Goal: Task Accomplishment & Management: Manage account settings

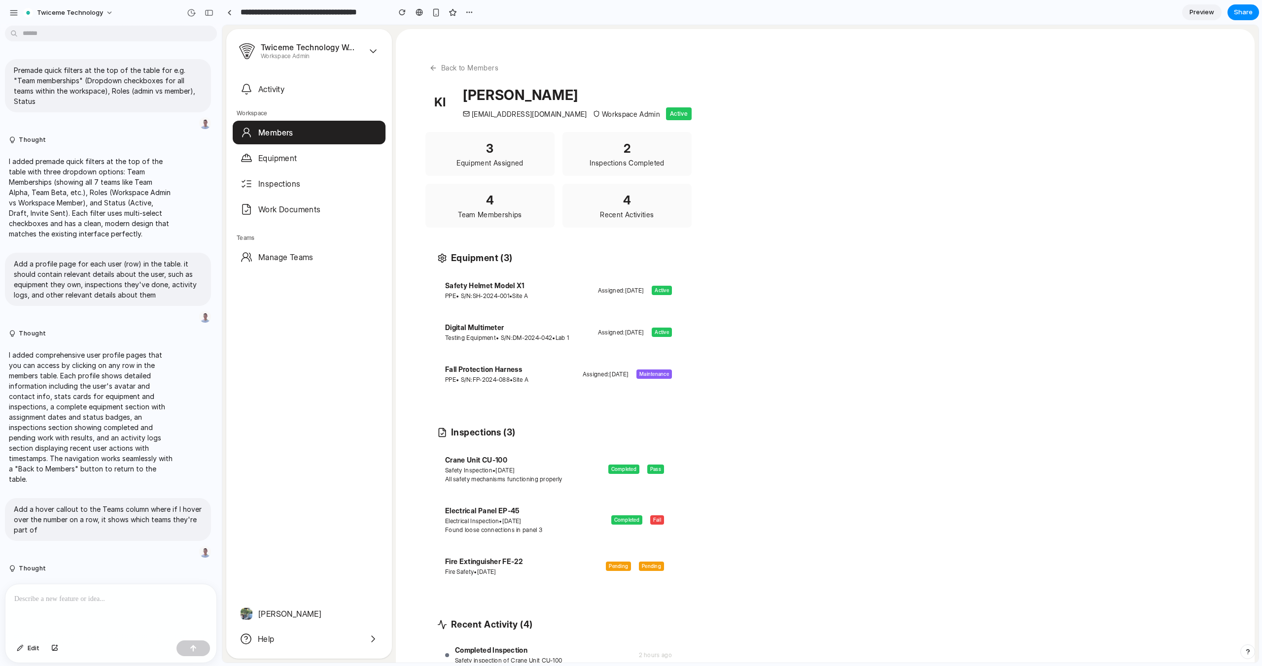
scroll to position [114, 0]
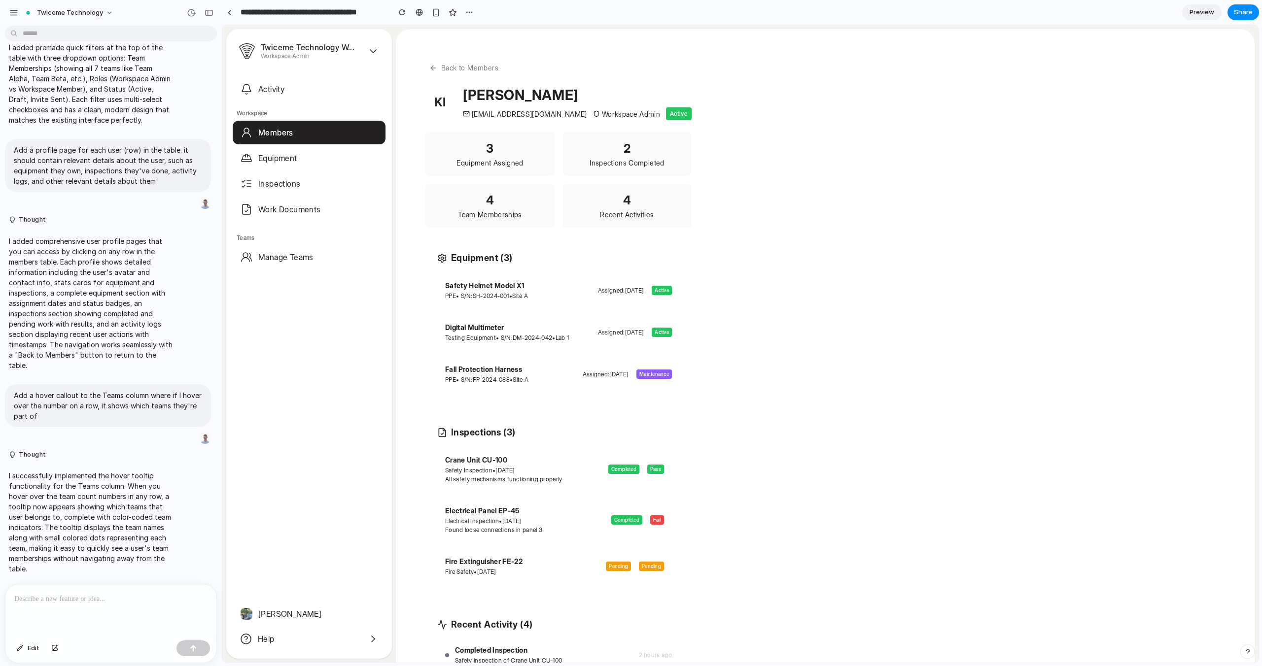
click at [452, 56] on div "Back to Members KI [PERSON_NAME] [EMAIL_ADDRESS][DOMAIN_NAME] Workspace Admin A…" at bounding box center [558, 430] width 286 height 762
click at [452, 68] on button "Back to Members" at bounding box center [463, 68] width 77 height 18
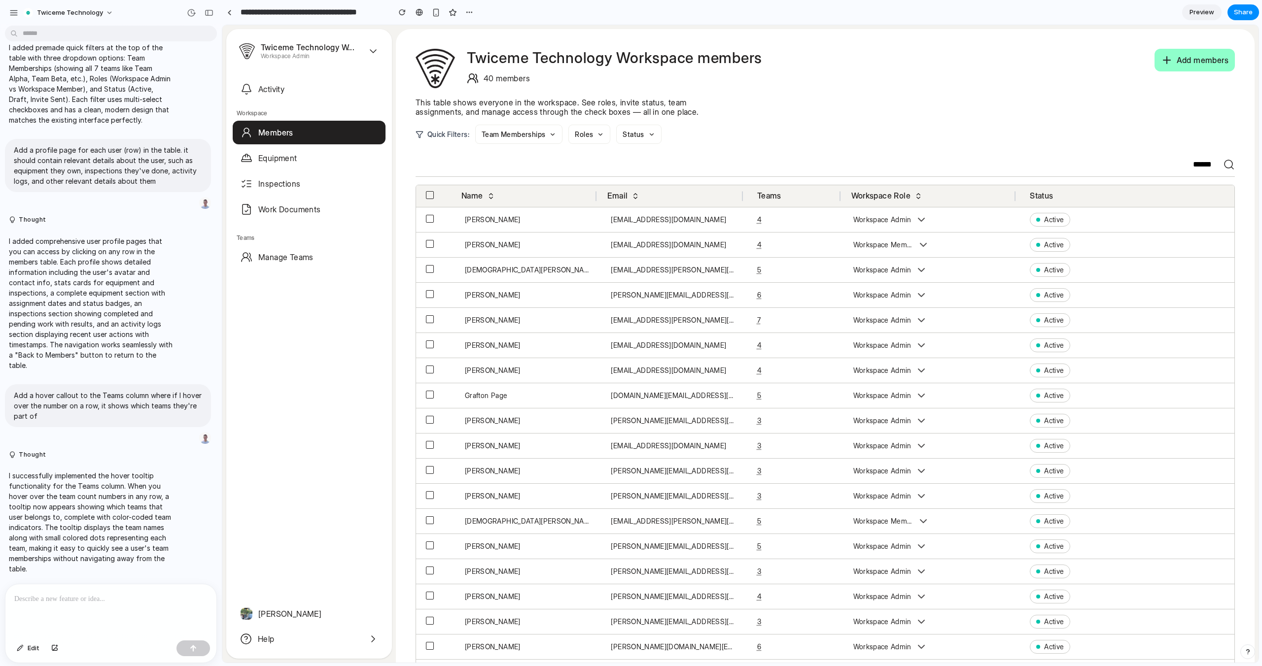
click at [152, 603] on p at bounding box center [110, 599] width 193 height 12
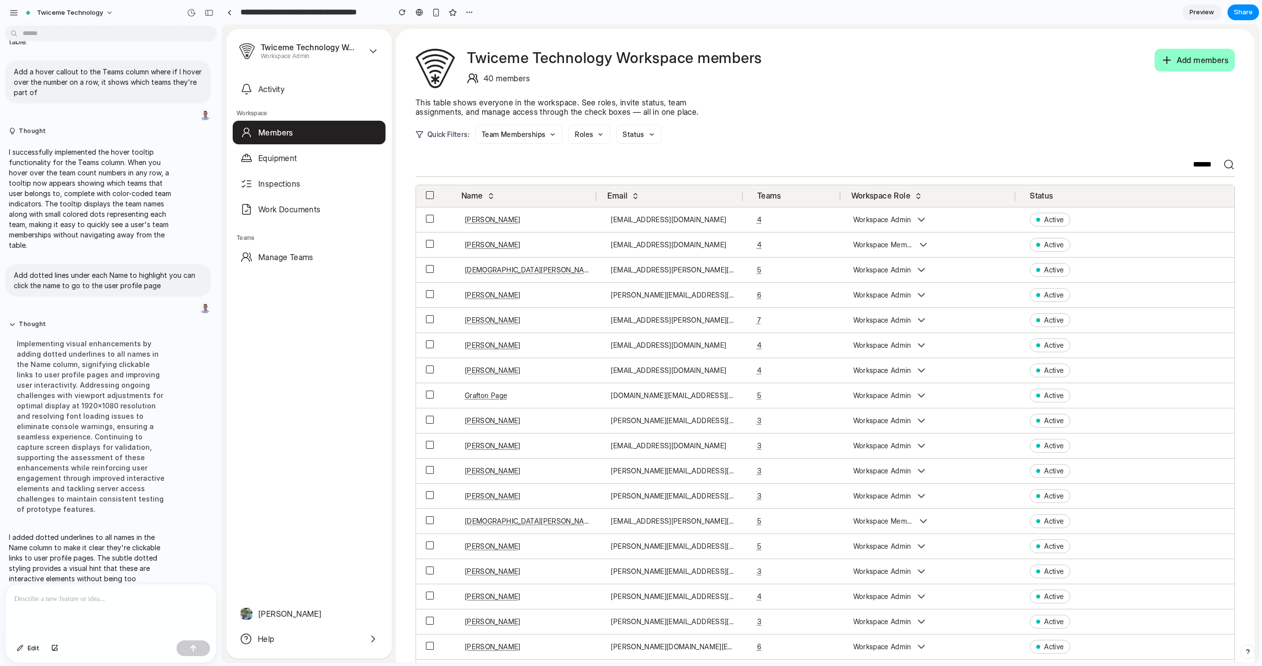
scroll to position [0, 0]
